Goal: Information Seeking & Learning: Compare options

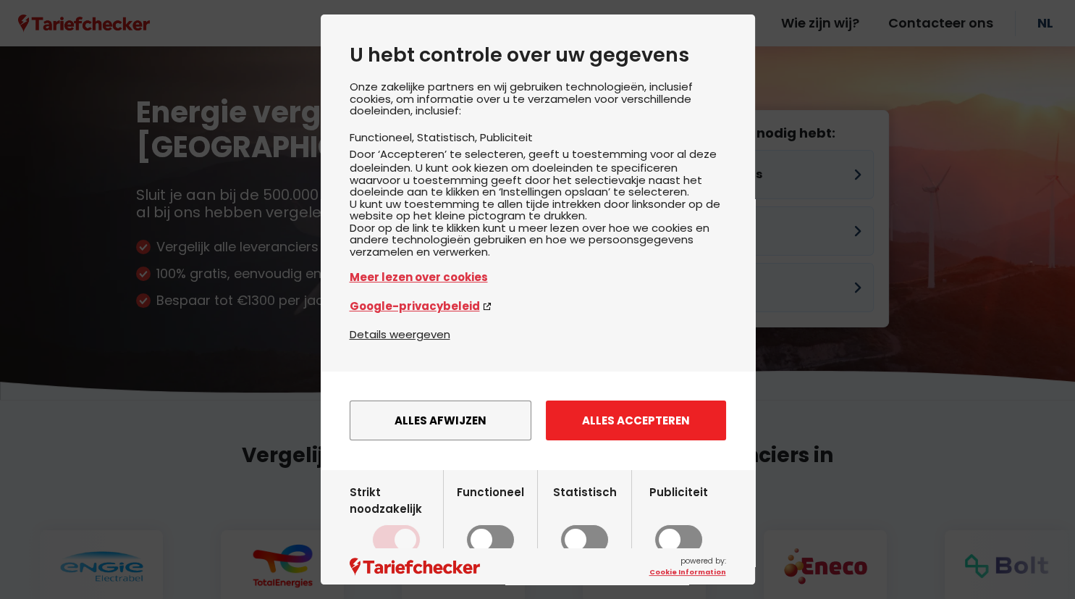
click at [631, 440] on button "Alles accepteren" at bounding box center [636, 420] width 180 height 40
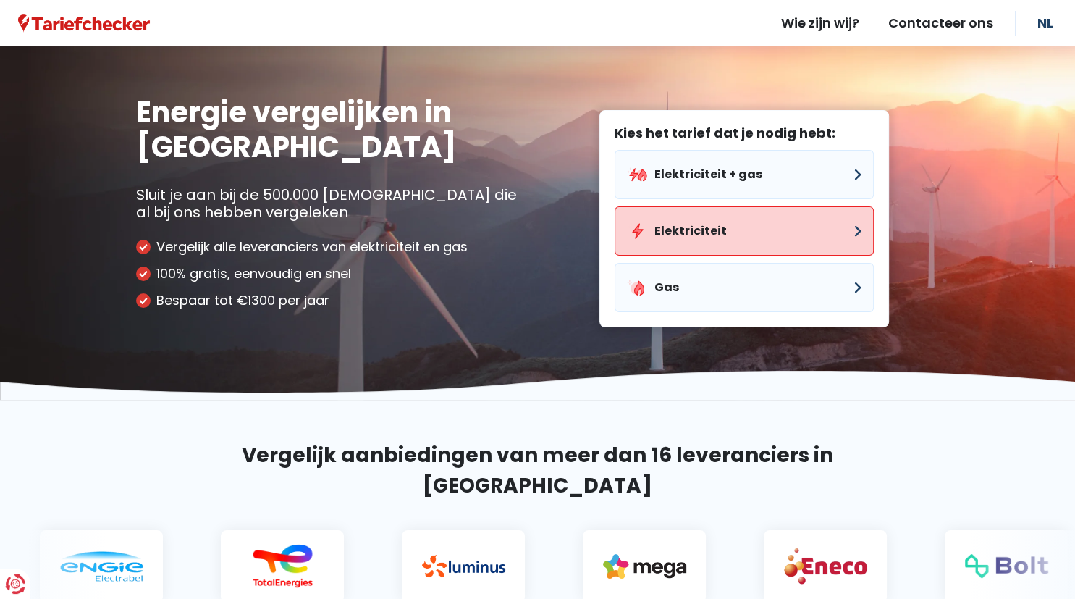
click at [831, 219] on button "Elektriciteit" at bounding box center [744, 230] width 259 height 49
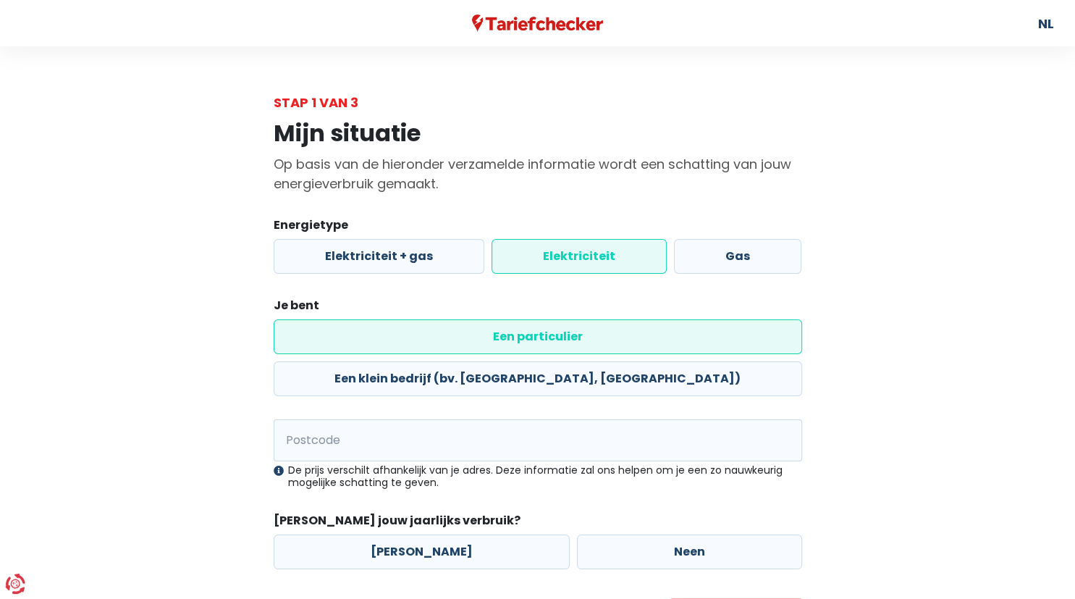
click at [417, 335] on label "Een particulier" at bounding box center [538, 336] width 528 height 35
click at [417, 335] on input "Een particulier" at bounding box center [538, 336] width 528 height 35
click at [350, 419] on input "Postcode" at bounding box center [538, 440] width 528 height 42
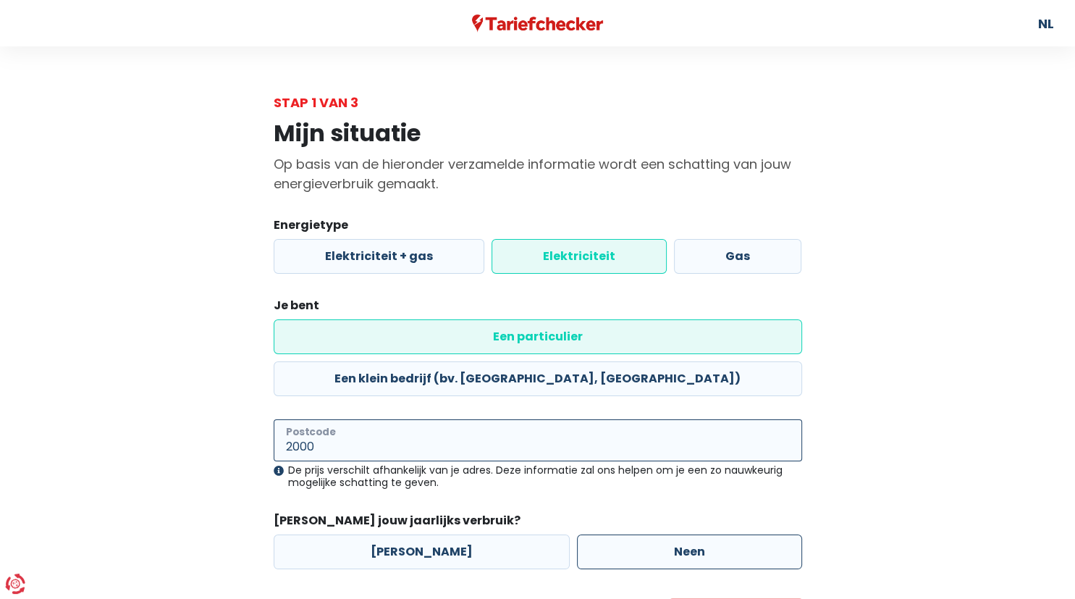
type input "2000"
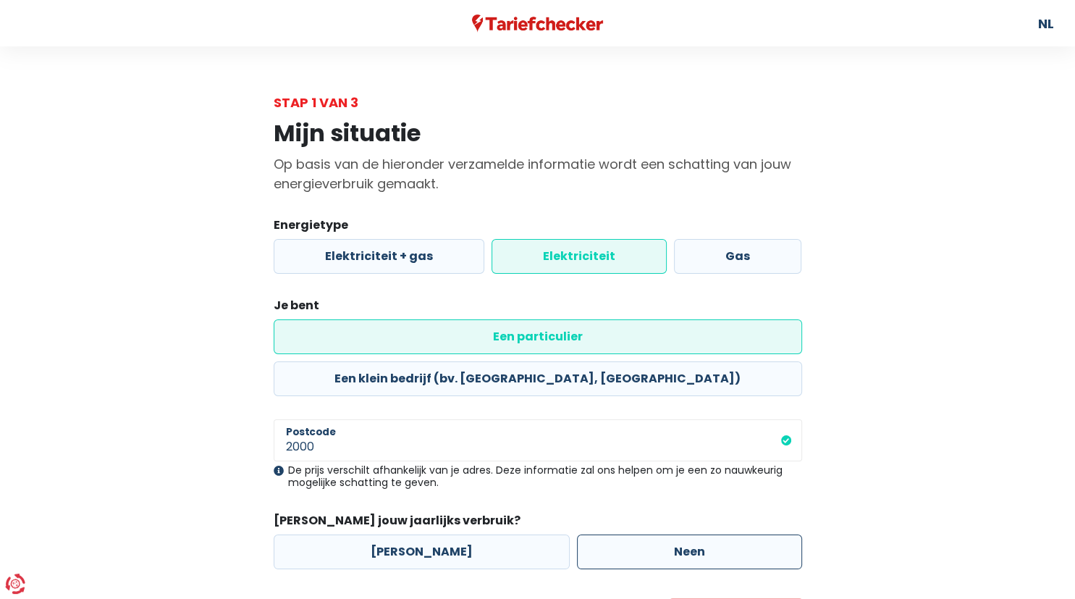
click at [621, 534] on label "Neen" at bounding box center [689, 551] width 225 height 35
click at [621, 534] on input "Neen" at bounding box center [689, 551] width 225 height 35
radio input "true"
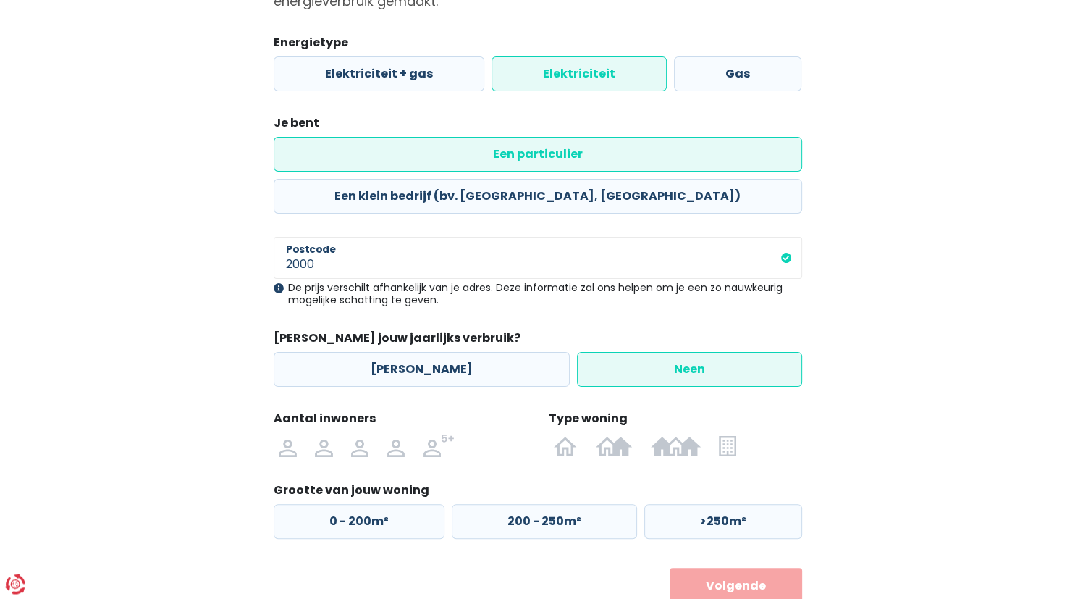
scroll to position [194, 0]
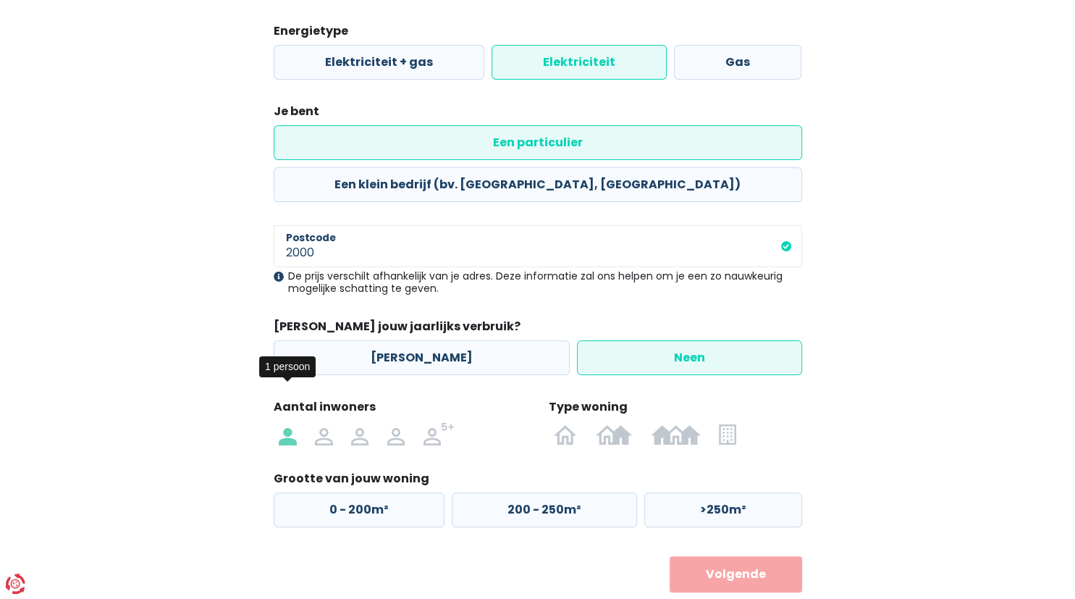
click at [287, 422] on img at bounding box center [287, 433] width 17 height 23
click at [287, 422] on input "radio" at bounding box center [288, 433] width 36 height 23
radio input "true"
click at [731, 422] on img at bounding box center [727, 433] width 17 height 23
click at [731, 422] on input "radio" at bounding box center [727, 433] width 35 height 23
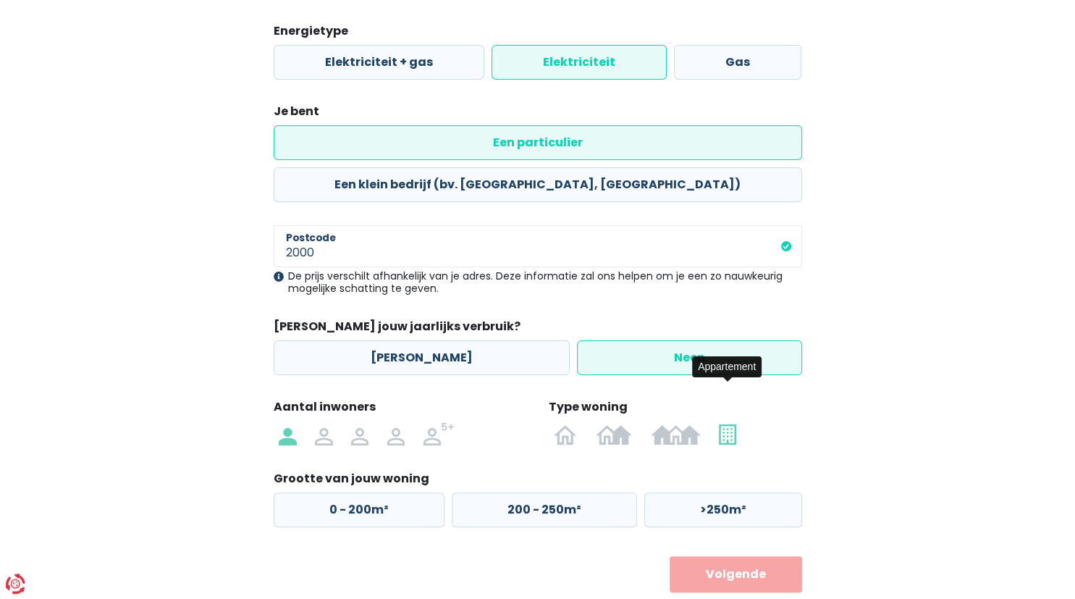
radio input "true"
click at [506, 492] on label "50 - 100m²" at bounding box center [541, 509] width 182 height 35
click at [506, 492] on input "50 - 100m²" at bounding box center [541, 509] width 182 height 35
radio input "true"
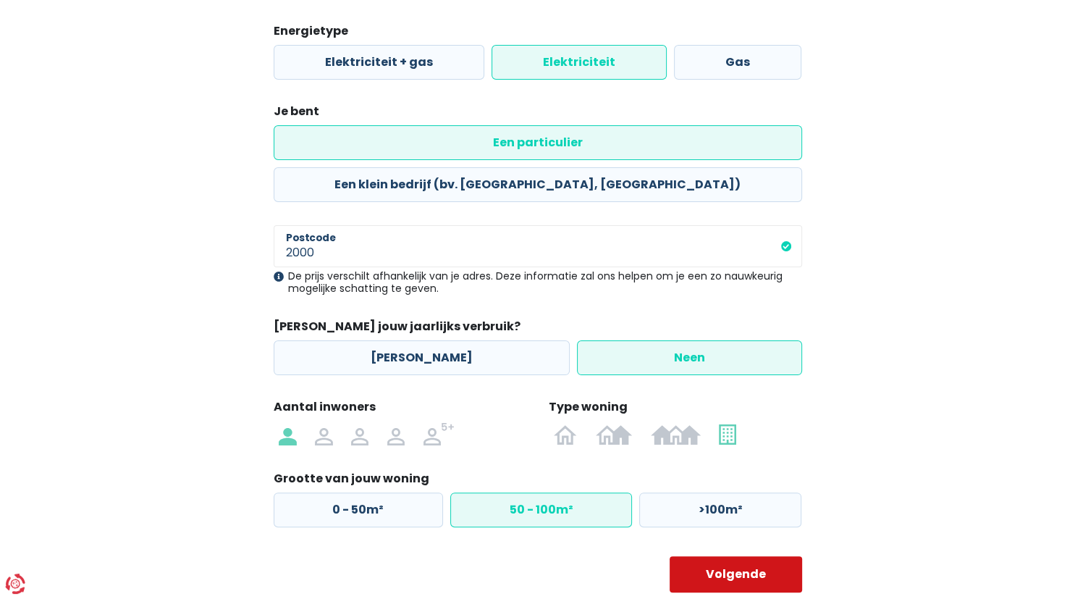
click at [736, 556] on button "Volgende" at bounding box center [736, 574] width 132 height 36
select select
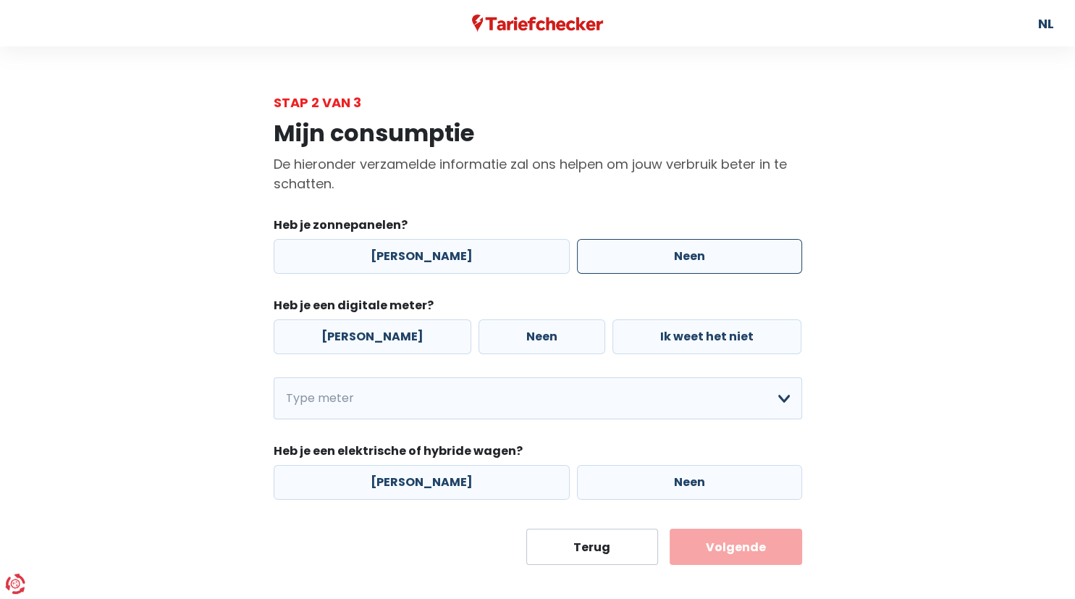
click at [675, 268] on label "Neen" at bounding box center [689, 256] width 225 height 35
click at [675, 268] on input "Neen" at bounding box center [689, 256] width 225 height 35
radio input "true"
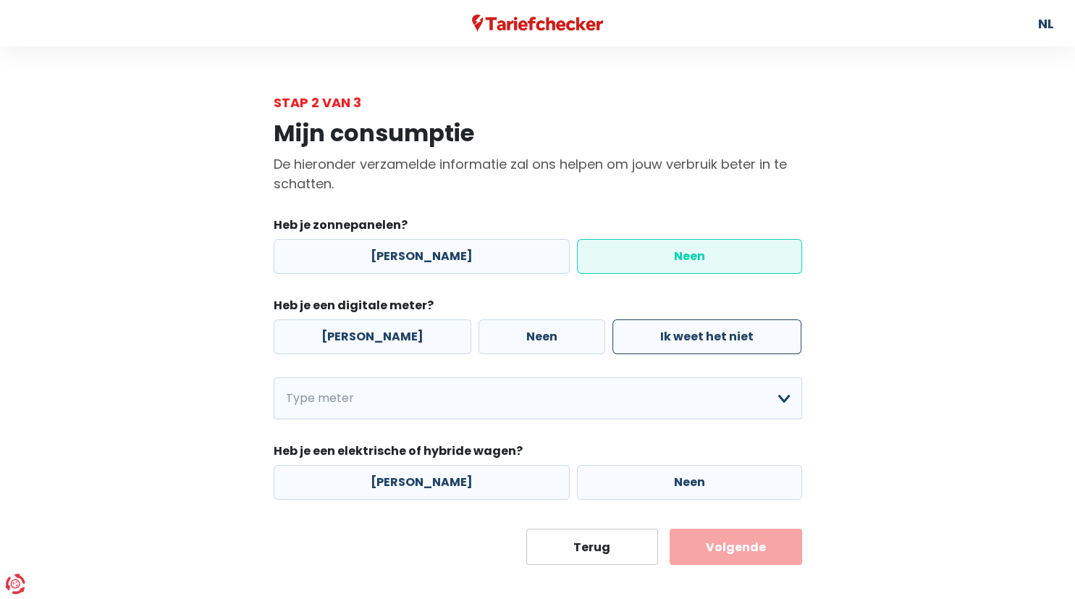
click at [639, 334] on label "Ik weet het niet" at bounding box center [706, 336] width 189 height 35
click at [639, 334] on input "Ik weet het niet" at bounding box center [706, 336] width 189 height 35
radio input "true"
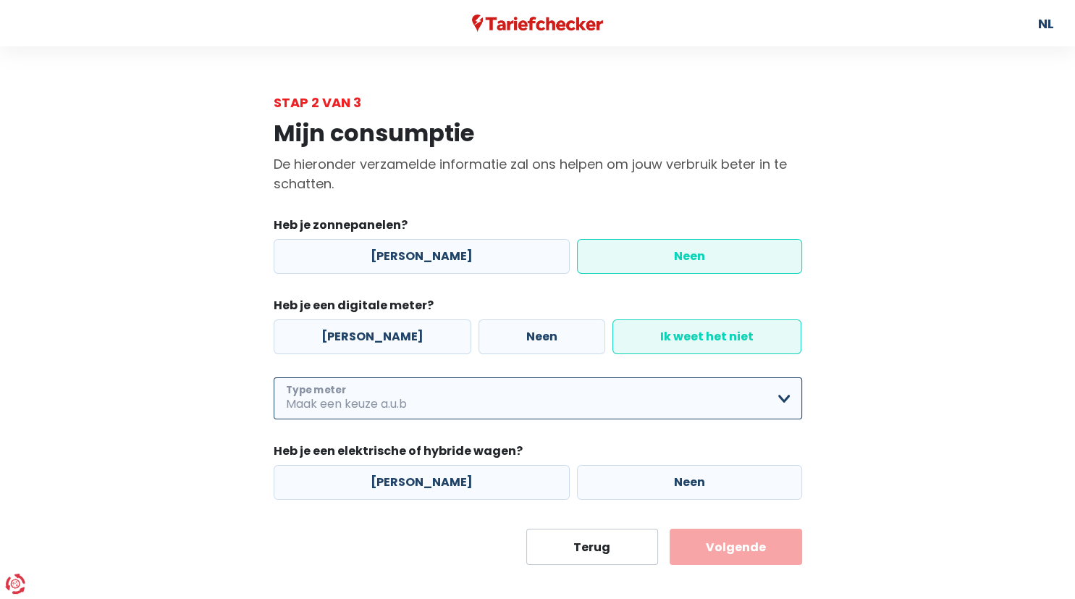
click at [274, 377] on select "Enkelvoudig Tweevoudig Enkelvoudig + uitsluitend nachttarief Tweevoudig + uitsl…" at bounding box center [538, 398] width 528 height 42
click option "Ik weet het niet" at bounding box center [0, 0] width 0 height 0
select select "day_single_rate"
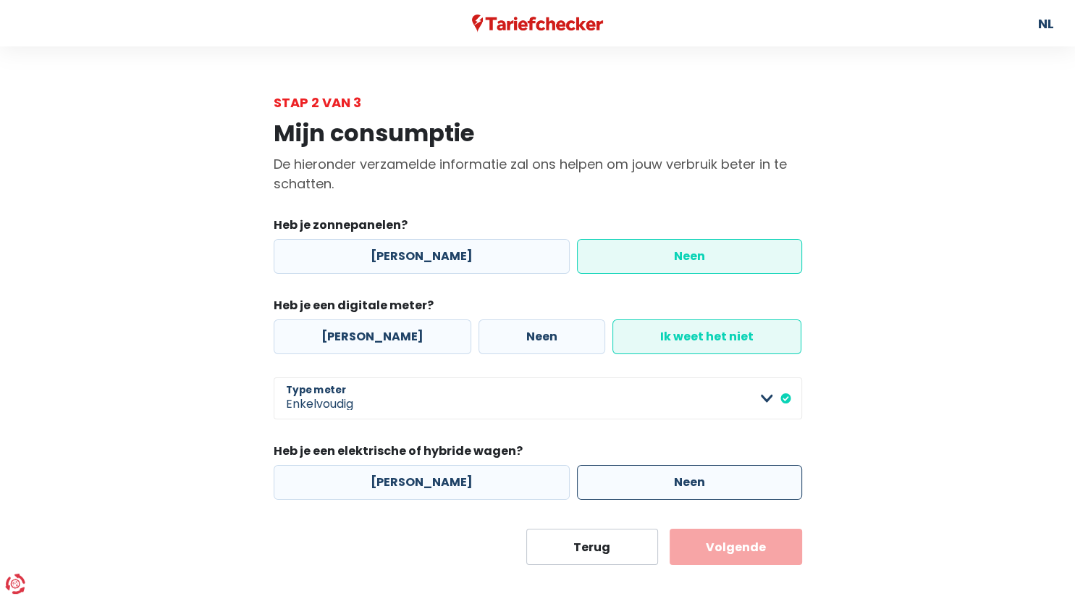
click at [636, 493] on label "Neen" at bounding box center [689, 482] width 225 height 35
click at [636, 493] on input "Neen" at bounding box center [689, 482] width 225 height 35
radio input "true"
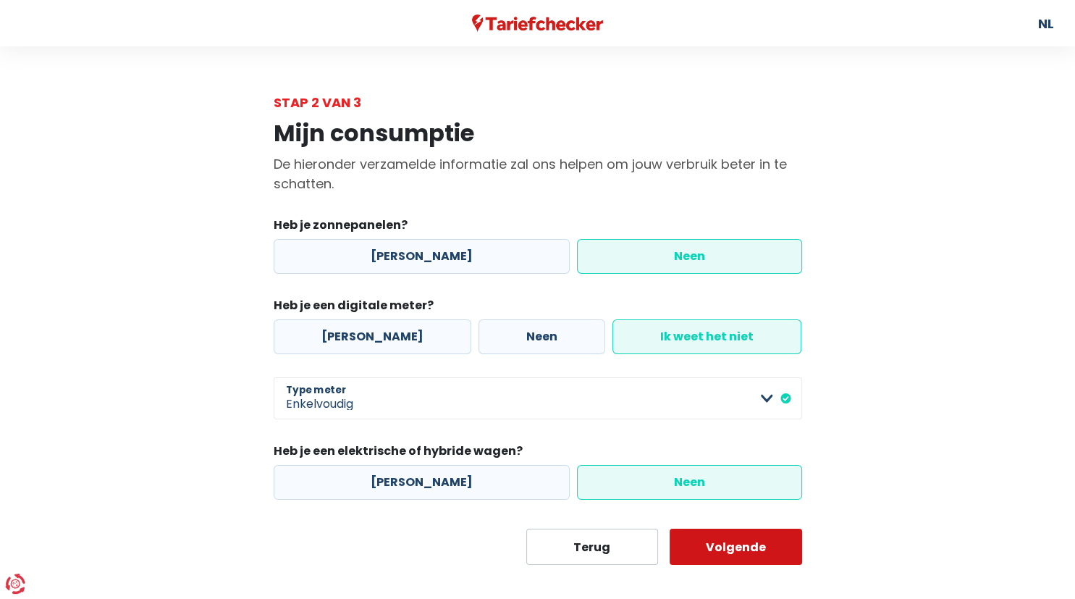
click at [705, 536] on button "Volgende" at bounding box center [736, 546] width 132 height 36
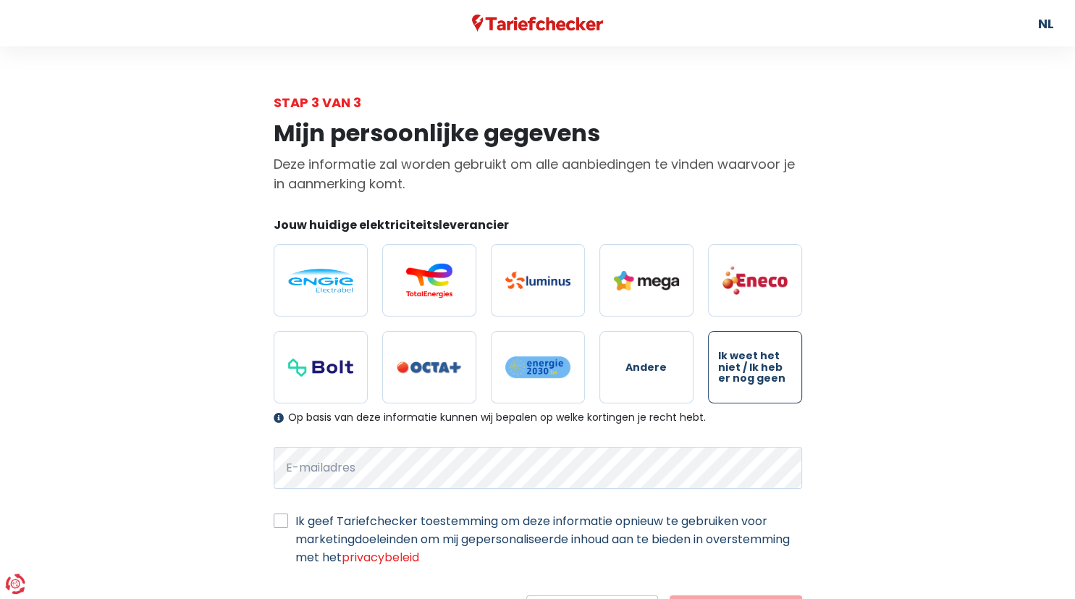
click at [760, 374] on span "Ik weet het niet / Ik heb er nog geen" at bounding box center [755, 366] width 74 height 33
click at [760, 374] on input "Ik weet het niet / Ik heb er nog geen" at bounding box center [755, 367] width 94 height 72
radio input "true"
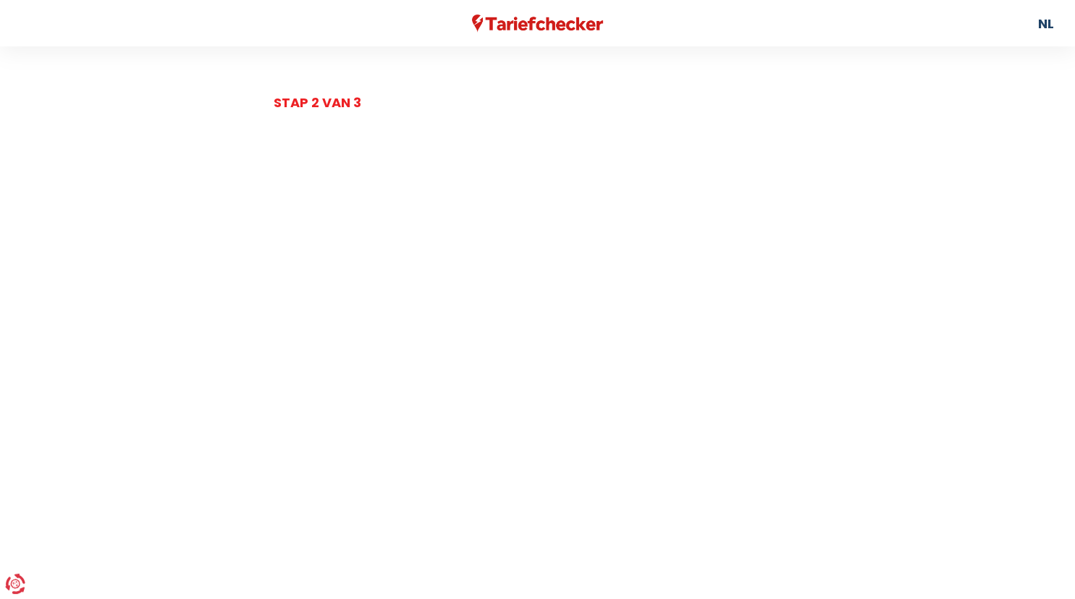
scroll to position [194, 0]
